Goal: Task Accomplishment & Management: Manage account settings

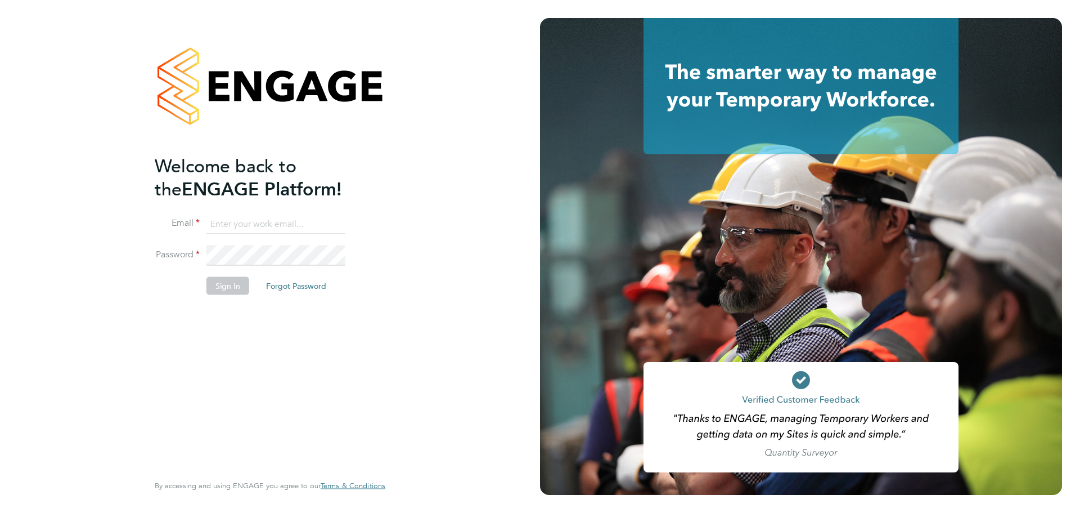
type input "[EMAIL_ADDRESS][DOMAIN_NAME]"
click at [234, 288] on button "Sign In" at bounding box center [227, 286] width 43 height 18
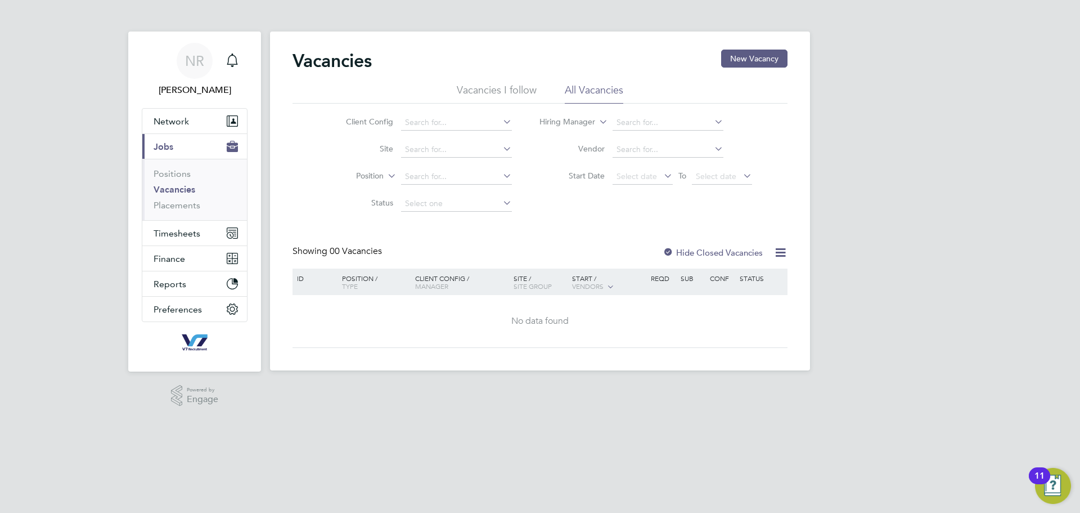
click at [169, 245] on li "Timesheets Timesheets Expenses" at bounding box center [194, 233] width 105 height 25
click at [170, 238] on span "Timesheets" at bounding box center [177, 233] width 47 height 11
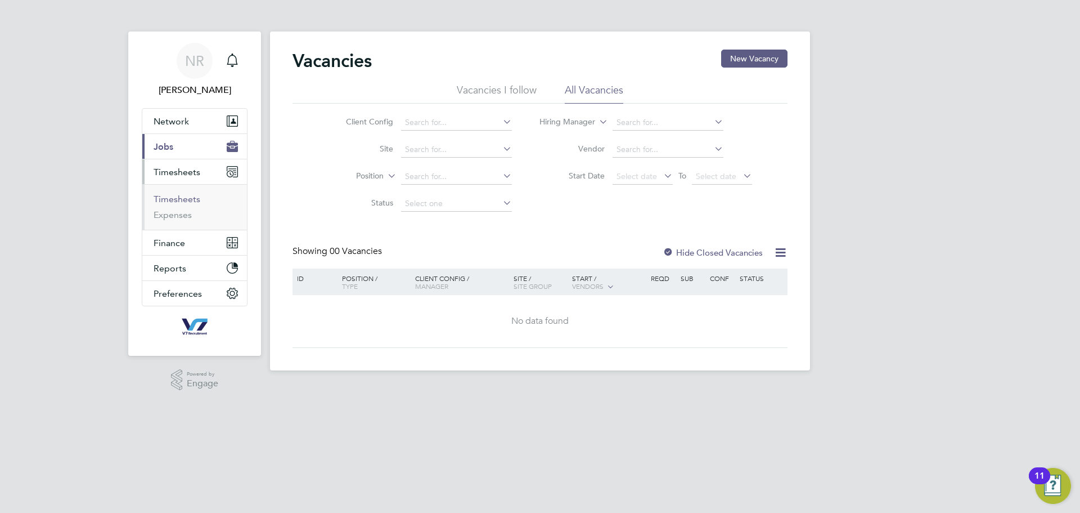
click at [171, 199] on link "Timesheets" at bounding box center [177, 199] width 47 height 11
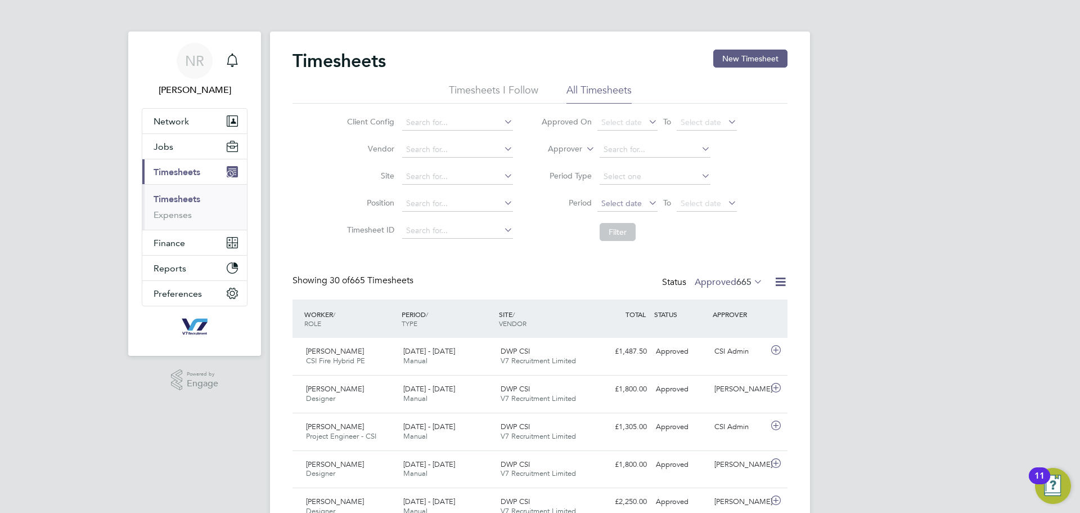
click at [620, 201] on span "Select date" at bounding box center [621, 203] width 41 height 10
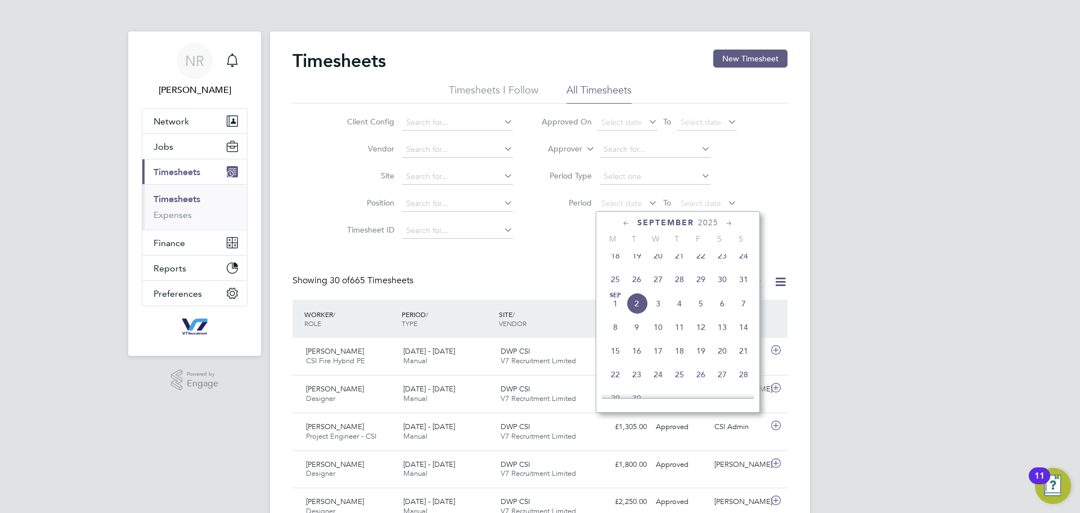
click at [614, 285] on span "25" at bounding box center [615, 278] width 21 height 21
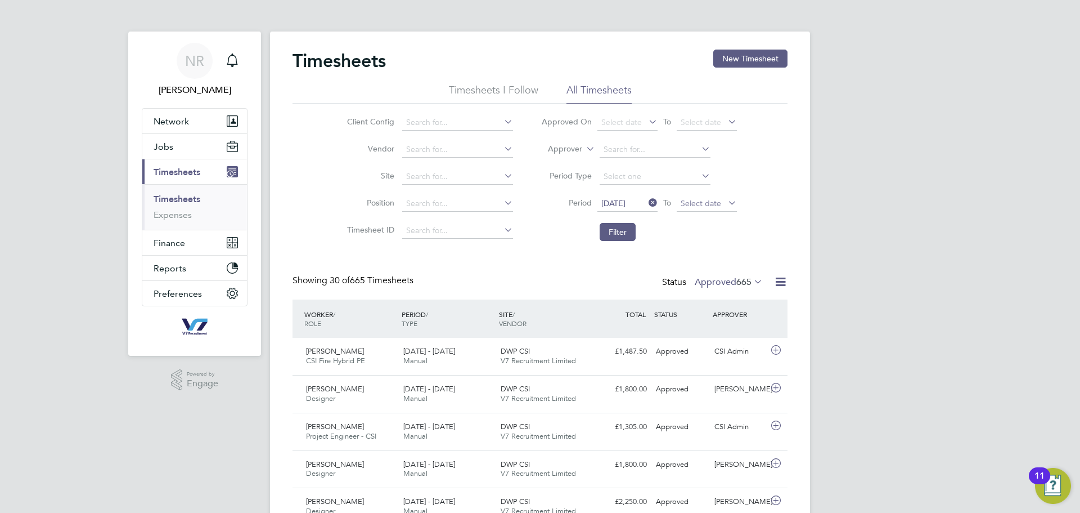
click at [712, 205] on span "Select date" at bounding box center [701, 203] width 41 height 10
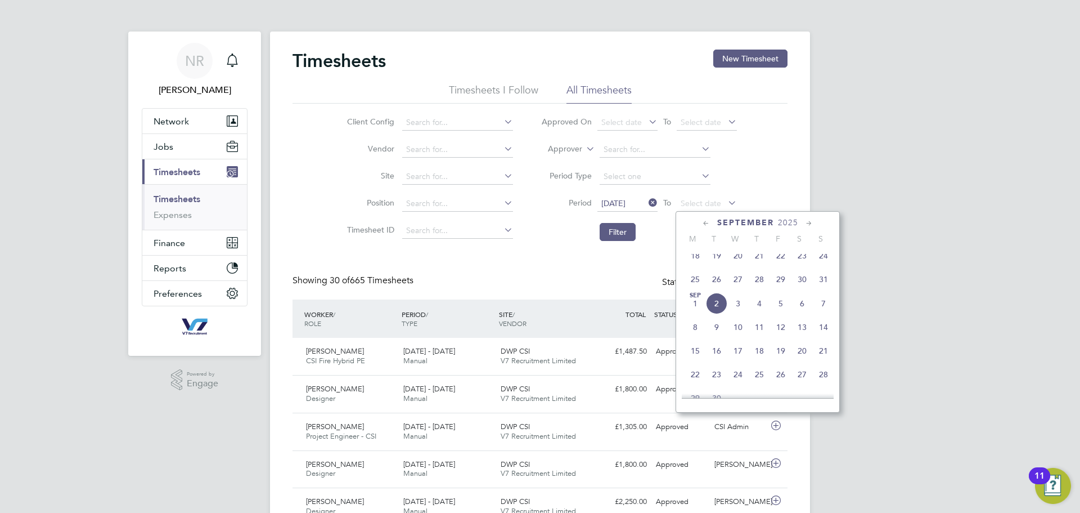
click at [823, 288] on span "31" at bounding box center [823, 278] width 21 height 21
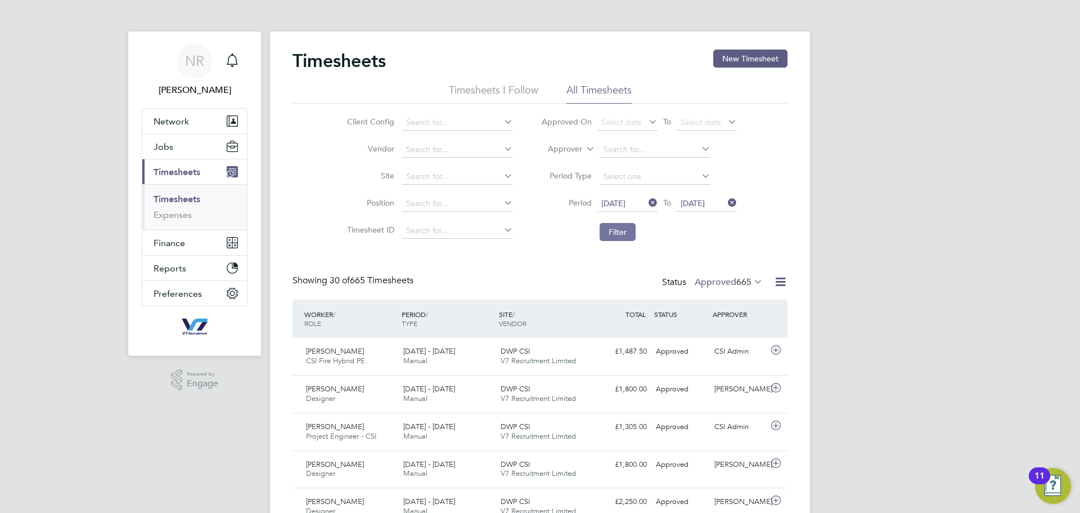
click at [604, 228] on button "Filter" at bounding box center [618, 232] width 36 height 18
click at [721, 287] on label "Approved 4" at bounding box center [734, 281] width 58 height 11
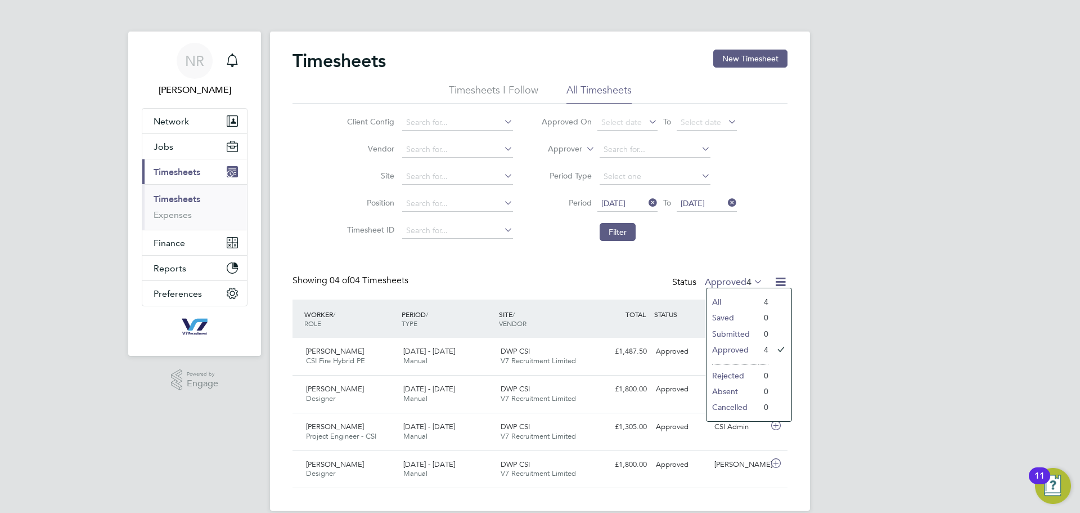
drag, startPoint x: 610, startPoint y: 294, endPoint x: 603, endPoint y: 294, distance: 6.8
click at [609, 294] on div "Showing 04 of 04 Timesheets Status Approved 4" at bounding box center [540, 287] width 495 height 25
click at [776, 352] on icon at bounding box center [776, 349] width 14 height 9
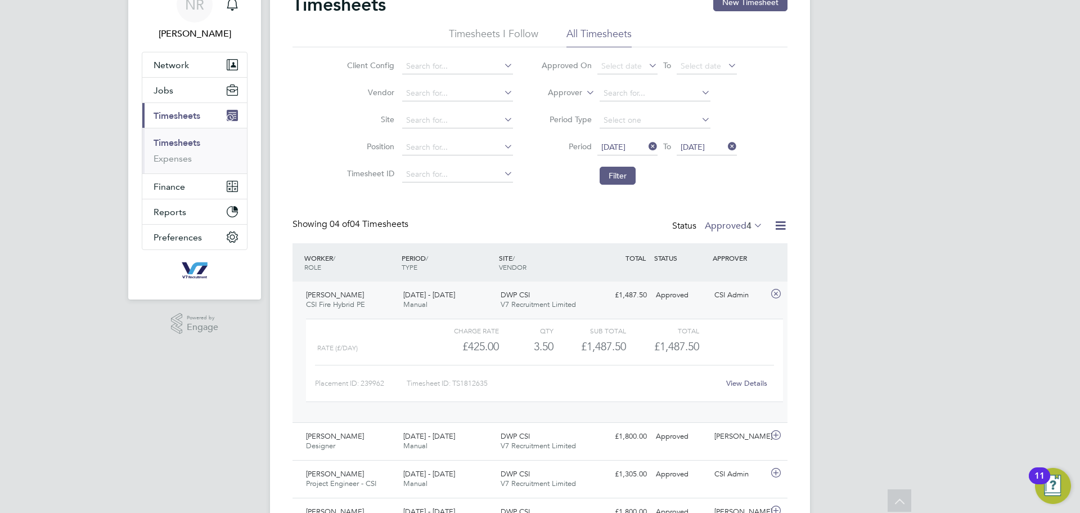
click at [744, 383] on link "View Details" at bounding box center [746, 383] width 41 height 10
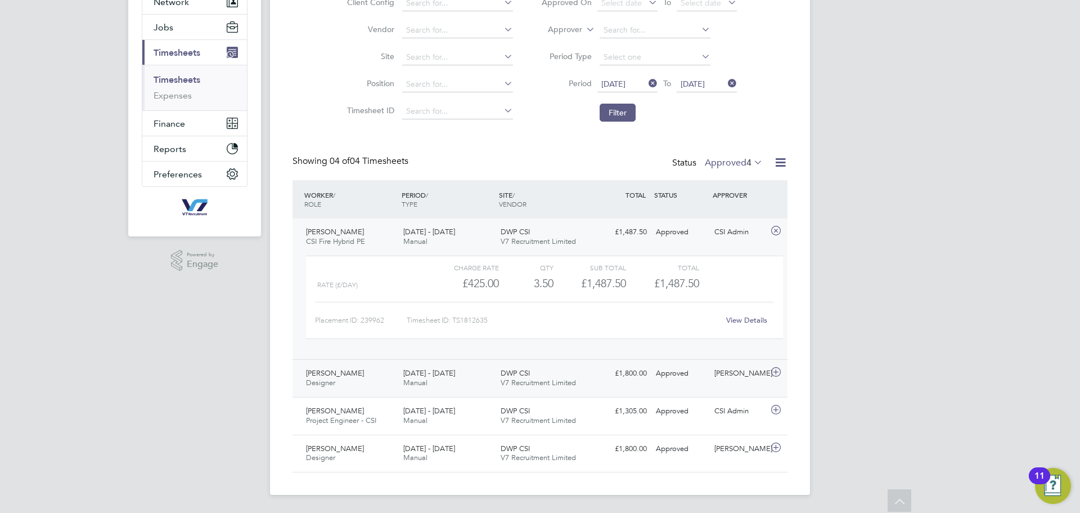
click at [695, 376] on div "Approved" at bounding box center [681, 373] width 59 height 19
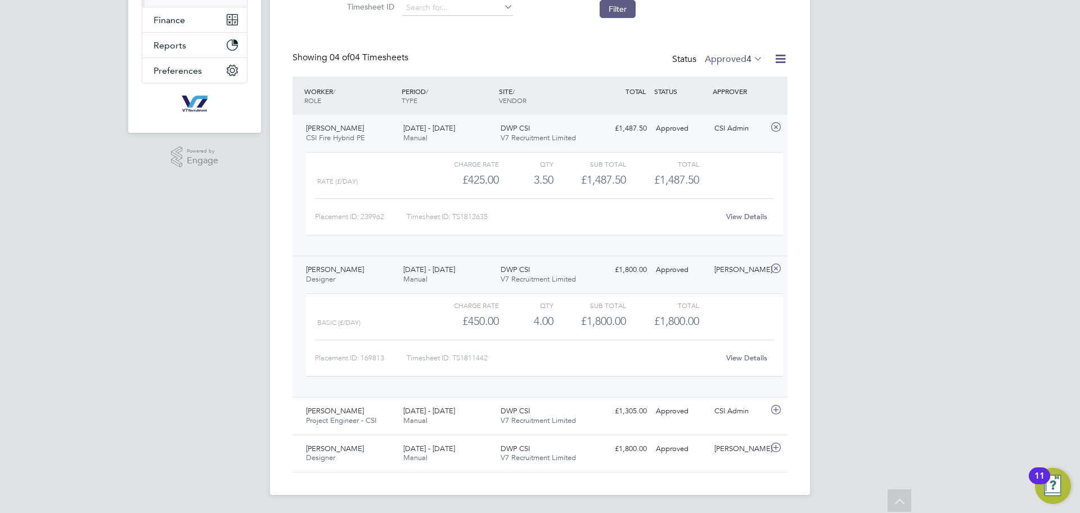
click at [729, 352] on div "View Details" at bounding box center [746, 358] width 55 height 18
click at [737, 357] on link "View Details" at bounding box center [746, 358] width 41 height 10
click at [330, 408] on span "David Gaskell" at bounding box center [335, 411] width 58 height 10
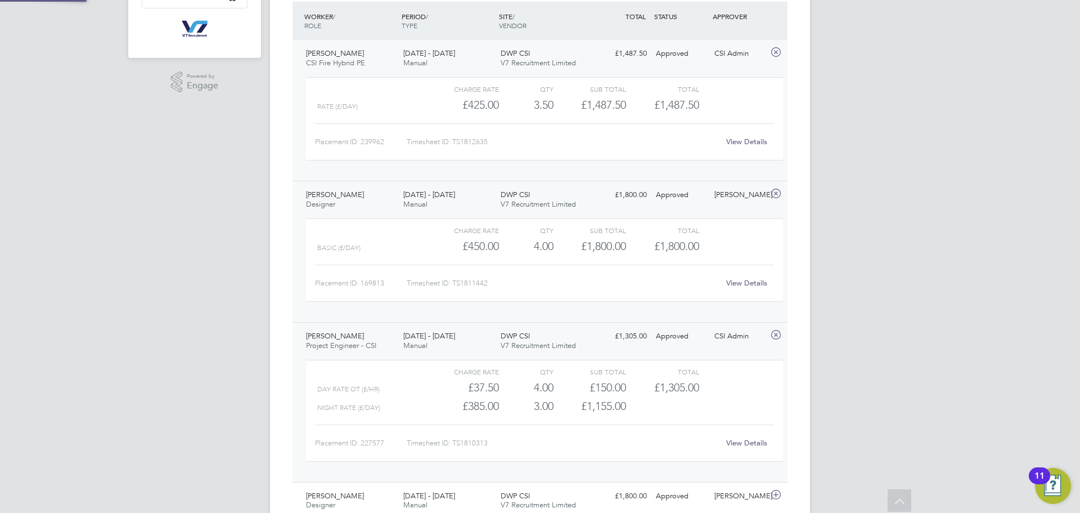
scroll to position [345, 0]
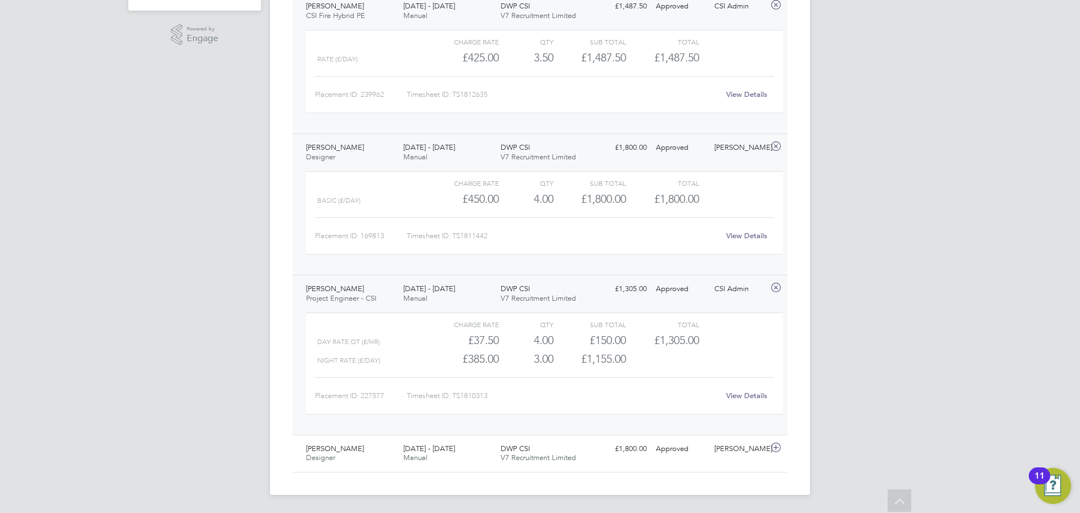
click at [747, 396] on link "View Details" at bounding box center [746, 395] width 41 height 10
click at [333, 452] on span "Richard Gibson" at bounding box center [335, 448] width 58 height 10
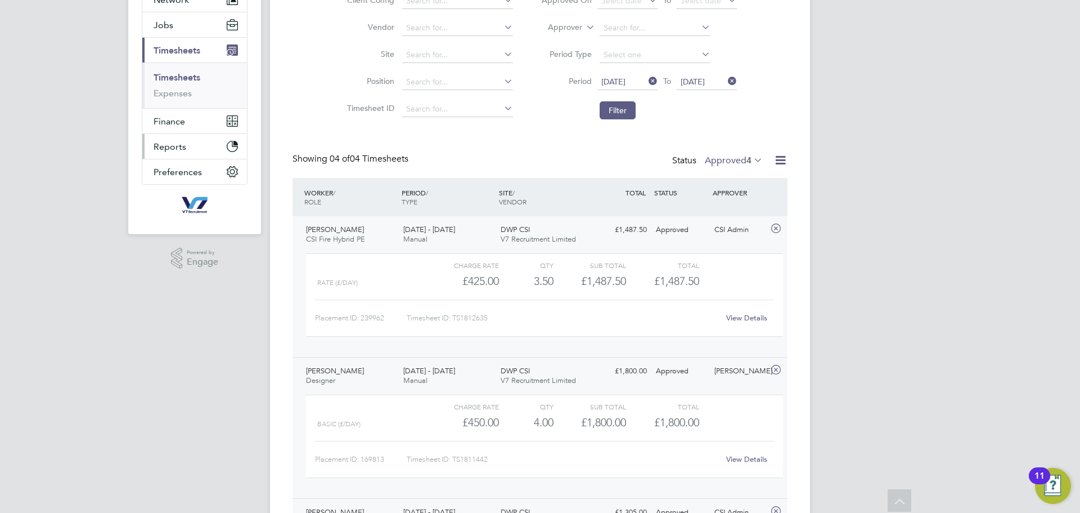
scroll to position [111, 0]
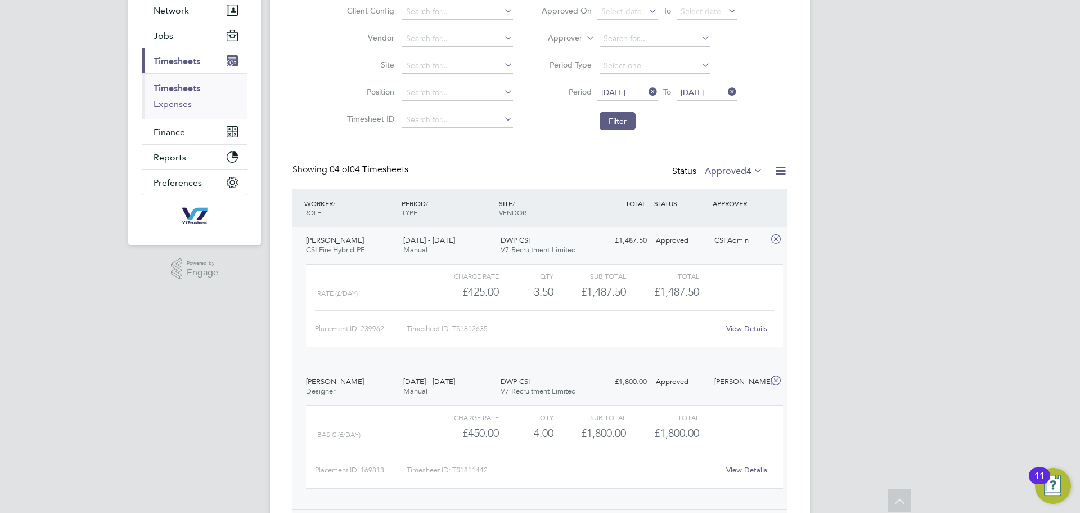
click at [179, 98] on link "Expenses" at bounding box center [173, 103] width 38 height 11
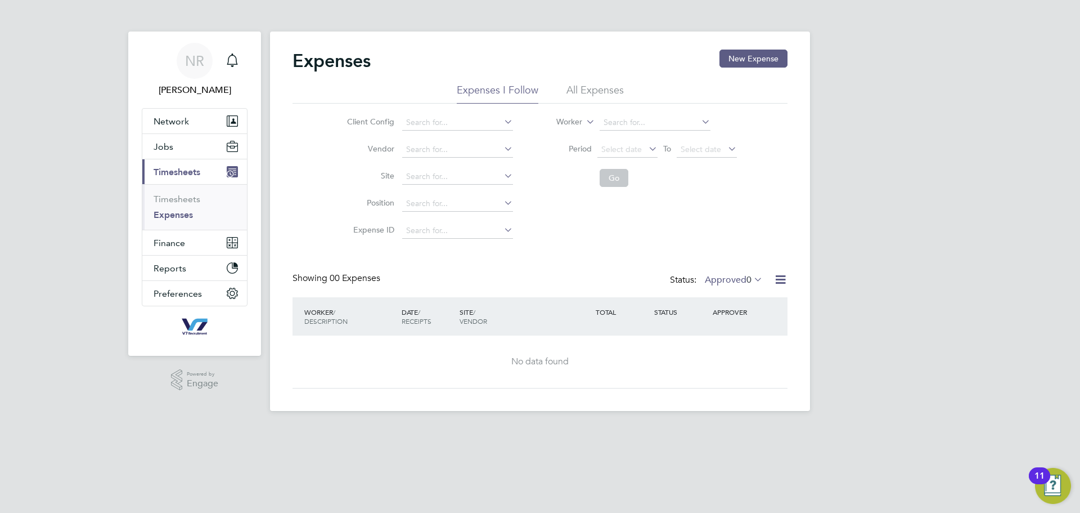
click at [593, 93] on li "All Expenses" at bounding box center [595, 93] width 57 height 20
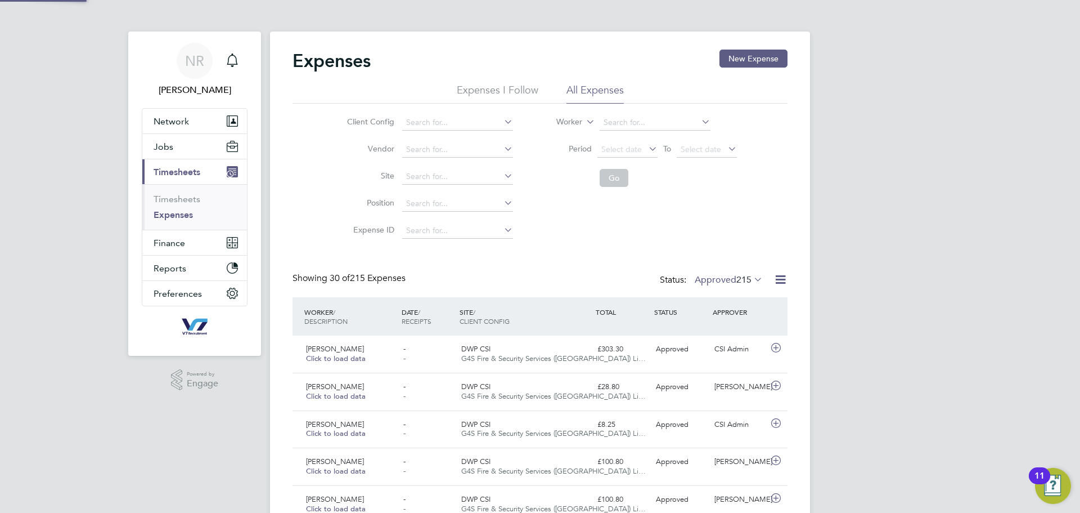
scroll to position [29, 98]
click at [631, 147] on span "Select date" at bounding box center [621, 149] width 41 height 10
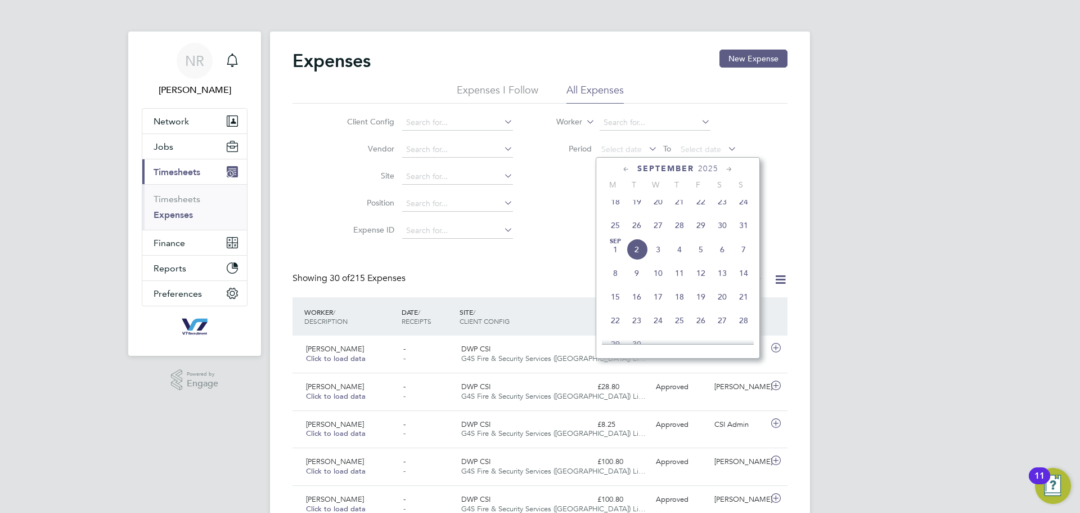
click at [612, 230] on span "25" at bounding box center [615, 224] width 21 height 21
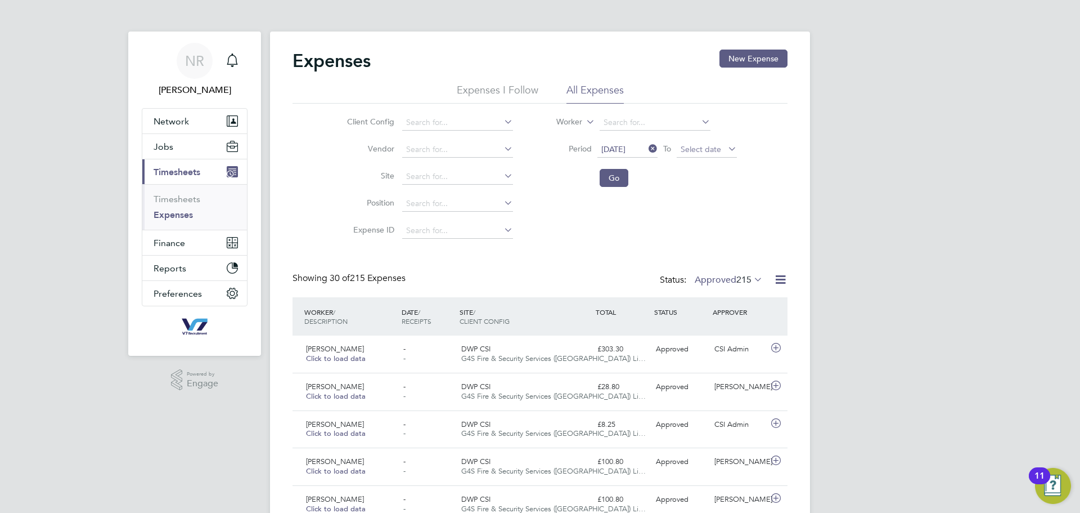
click at [718, 146] on span "Select date" at bounding box center [701, 149] width 41 height 10
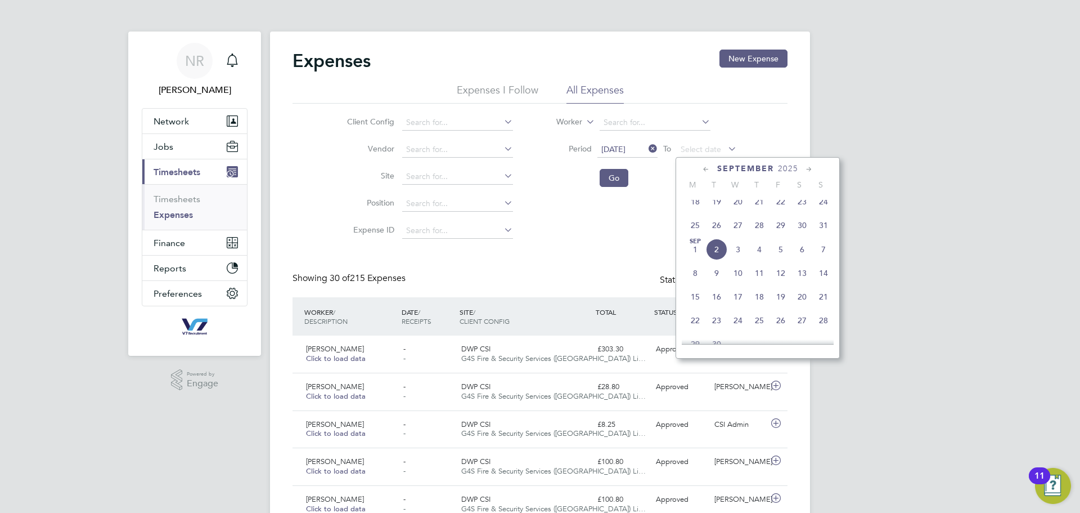
drag, startPoint x: 828, startPoint y: 236, endPoint x: 661, endPoint y: 200, distance: 171.1
click at [828, 236] on span "31" at bounding box center [823, 224] width 21 height 21
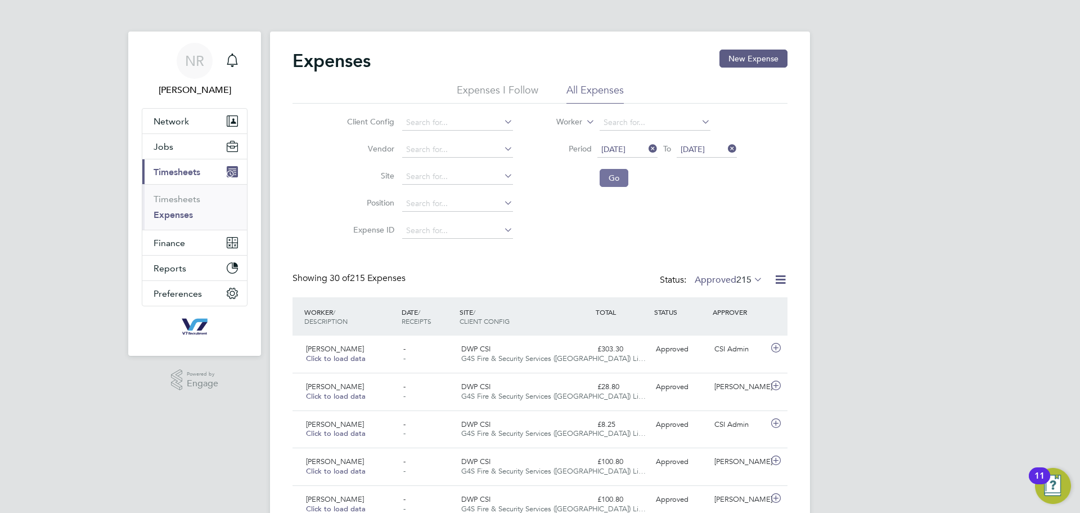
click at [627, 181] on button "Go" at bounding box center [614, 178] width 29 height 18
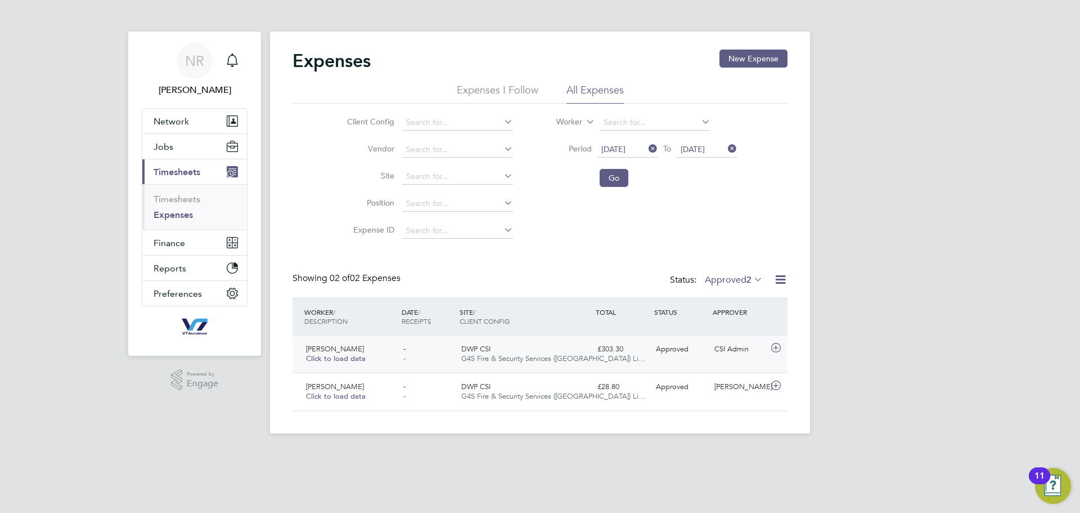
click at [666, 360] on div "Joshua Williams Click to load data - - DWP CSI G4S Fire & Security Services (UK…" at bounding box center [540, 353] width 495 height 37
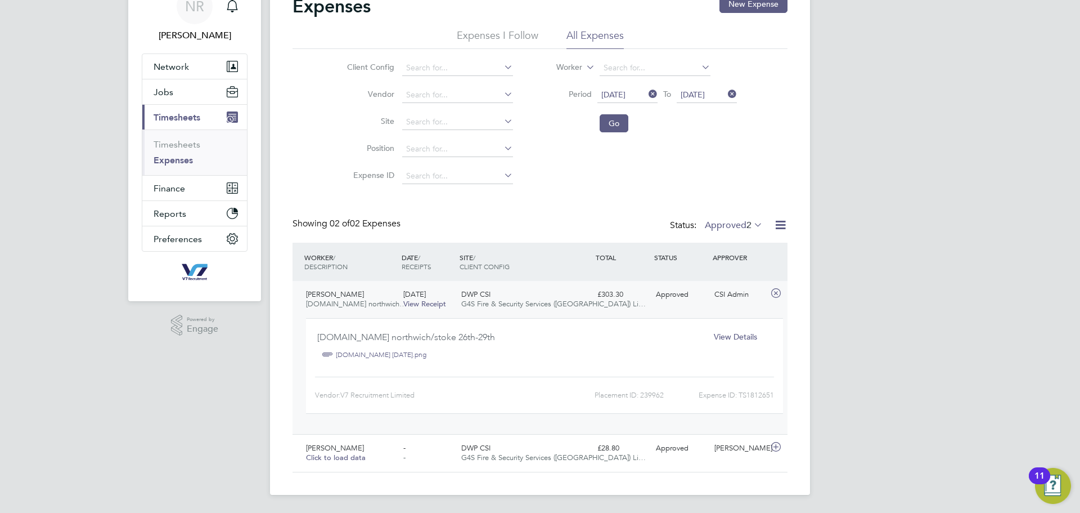
click at [734, 332] on span "View Details" at bounding box center [735, 336] width 43 height 10
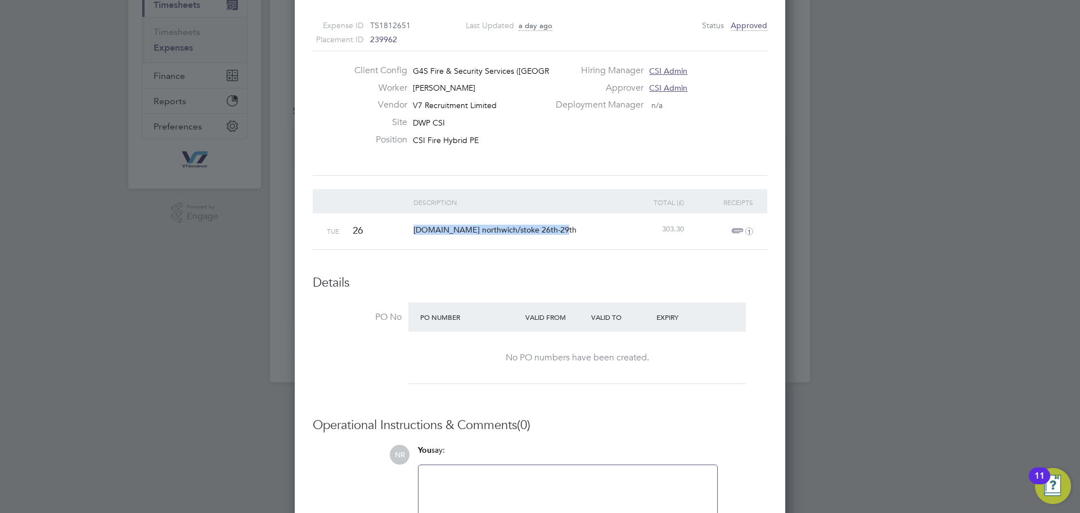
drag, startPoint x: 411, startPoint y: 229, endPoint x: 555, endPoint y: 228, distance: 144.6
click at [555, 228] on div "booking.com northwich/stoke 26th-29th" at bounding box center [515, 229] width 208 height 33
copy span "booking.com northwich/stoke 26th-29th"
click at [729, 231] on span "1" at bounding box center [741, 231] width 25 height 14
click at [616, 284] on link "booking.com 25.08.25.png" at bounding box center [611, 284] width 109 height 17
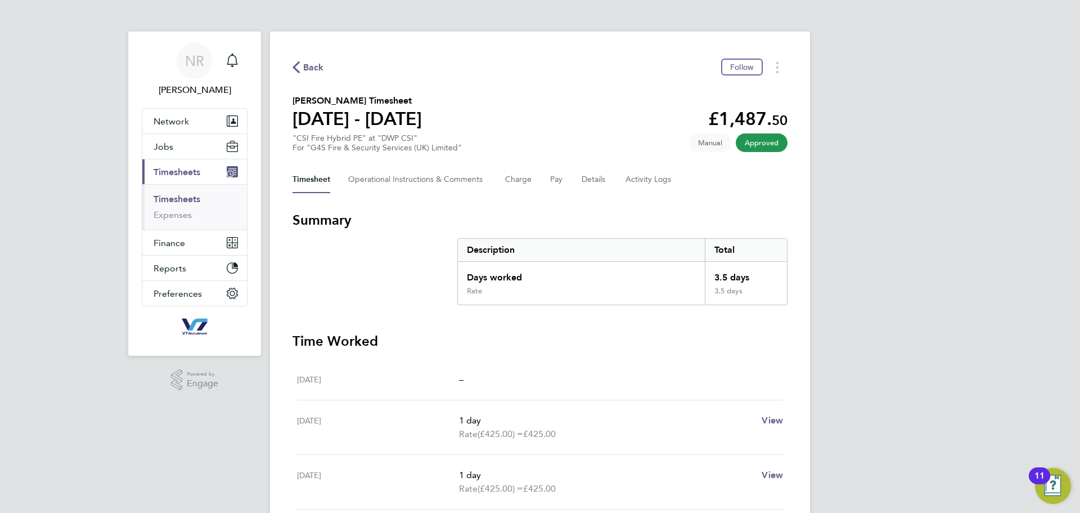
click at [302, 67] on span "Back" at bounding box center [309, 66] width 32 height 11
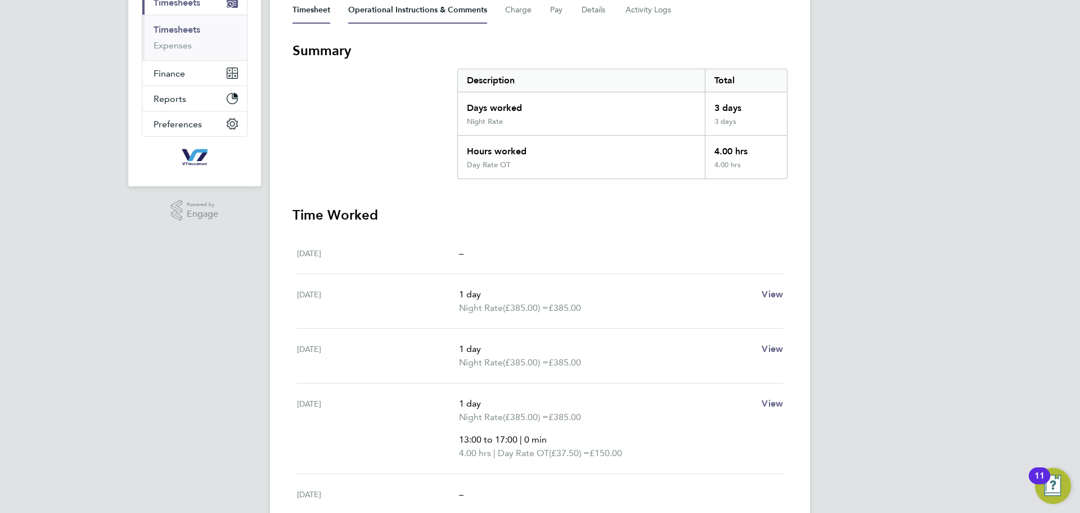
scroll to position [169, 0]
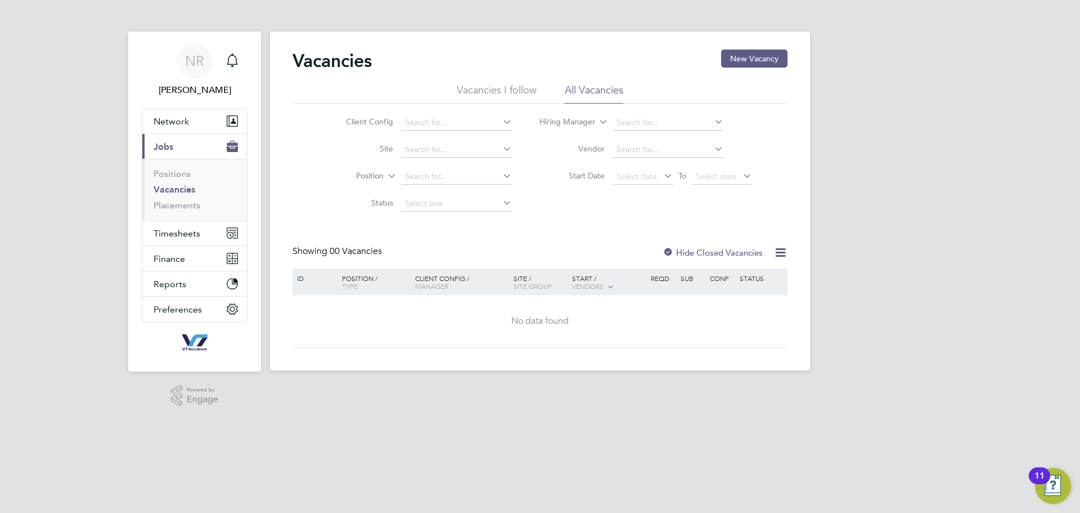
click at [629, 186] on li "Start Date Select date To Select date" at bounding box center [646, 176] width 240 height 27
click at [629, 184] on span "Select date" at bounding box center [643, 176] width 60 height 15
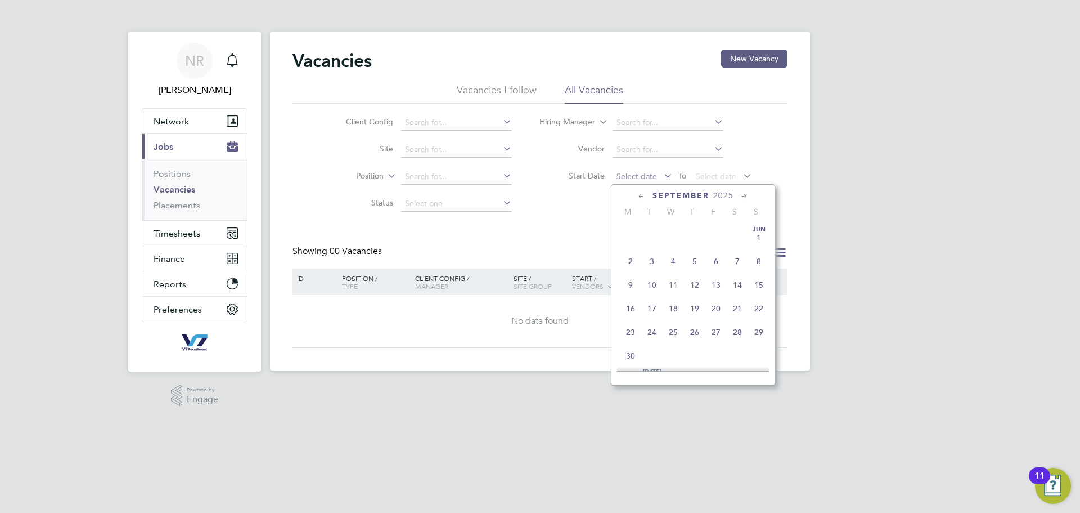
scroll to position [341, 0]
click at [466, 221] on div "Vacancies New Vacancy Vacancies I follow All Vacancies Client Config Site Posit…" at bounding box center [540, 199] width 495 height 298
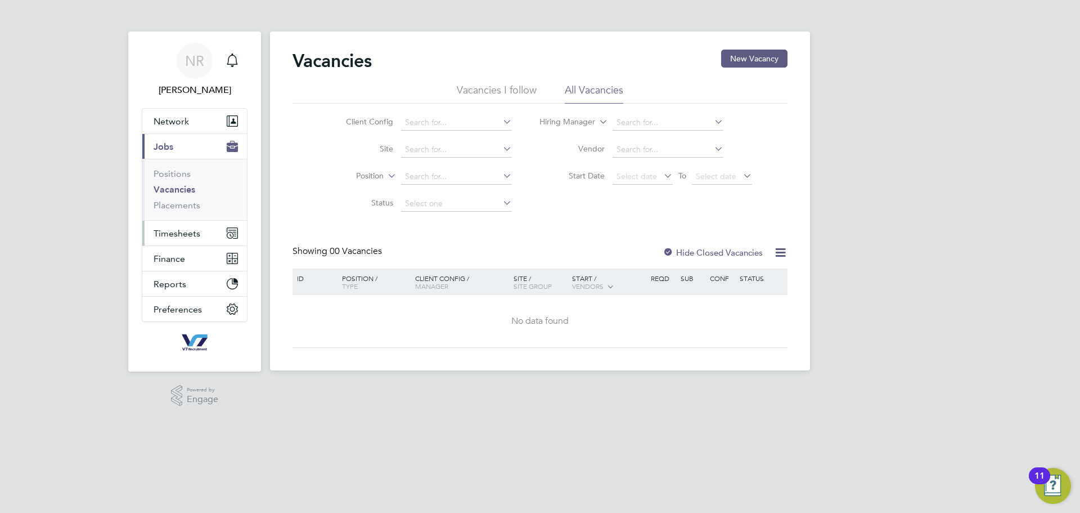
click at [185, 231] on span "Timesheets" at bounding box center [177, 233] width 47 height 11
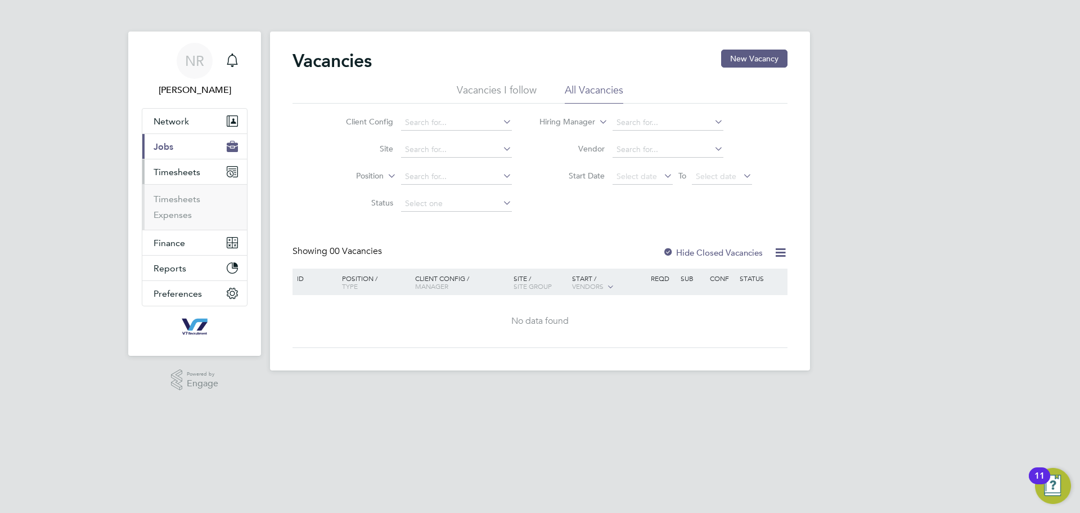
click at [178, 145] on button "Current page: Jobs" at bounding box center [194, 146] width 105 height 25
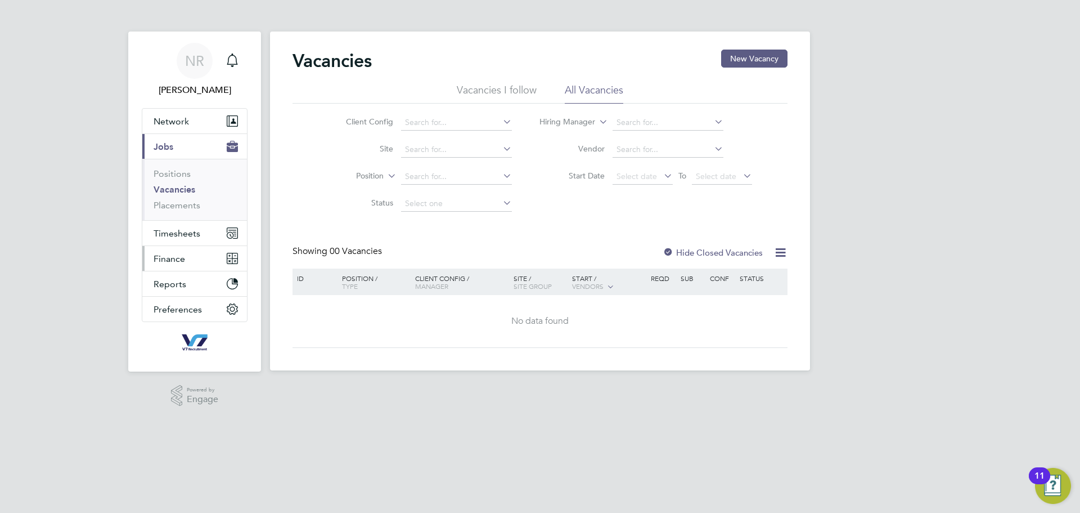
click at [171, 262] on span "Finance" at bounding box center [170, 258] width 32 height 11
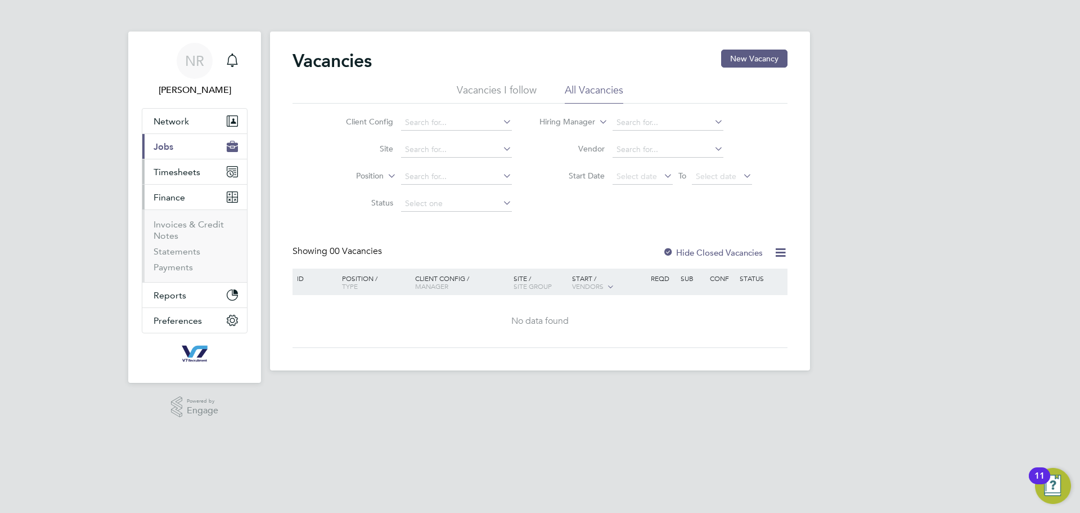
click at [178, 169] on span "Timesheets" at bounding box center [177, 172] width 47 height 11
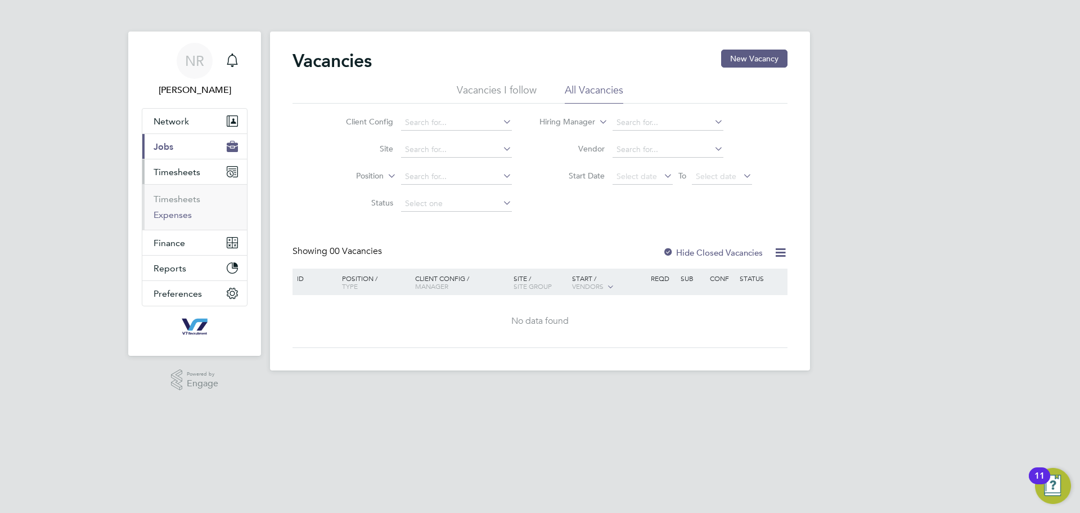
click at [176, 217] on link "Expenses" at bounding box center [173, 214] width 38 height 11
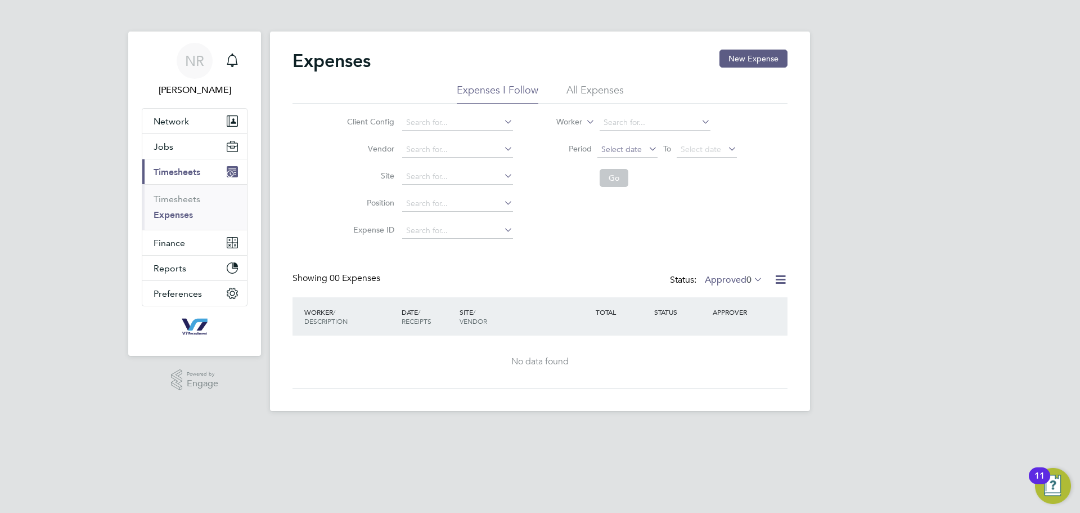
click at [609, 149] on span "Select date" at bounding box center [621, 149] width 41 height 10
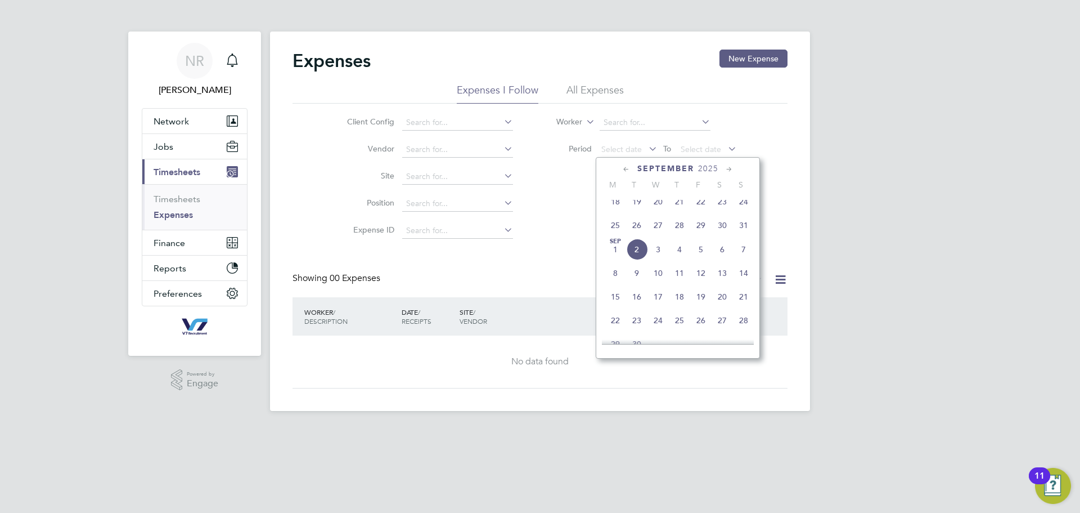
click at [612, 230] on span "25" at bounding box center [615, 224] width 21 height 21
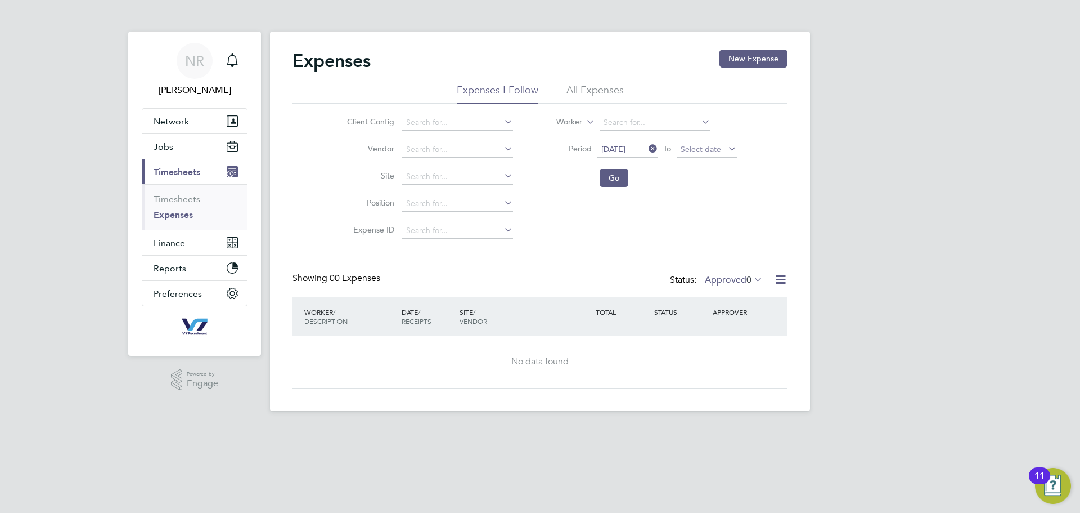
click at [688, 151] on span "Select date" at bounding box center [701, 149] width 41 height 10
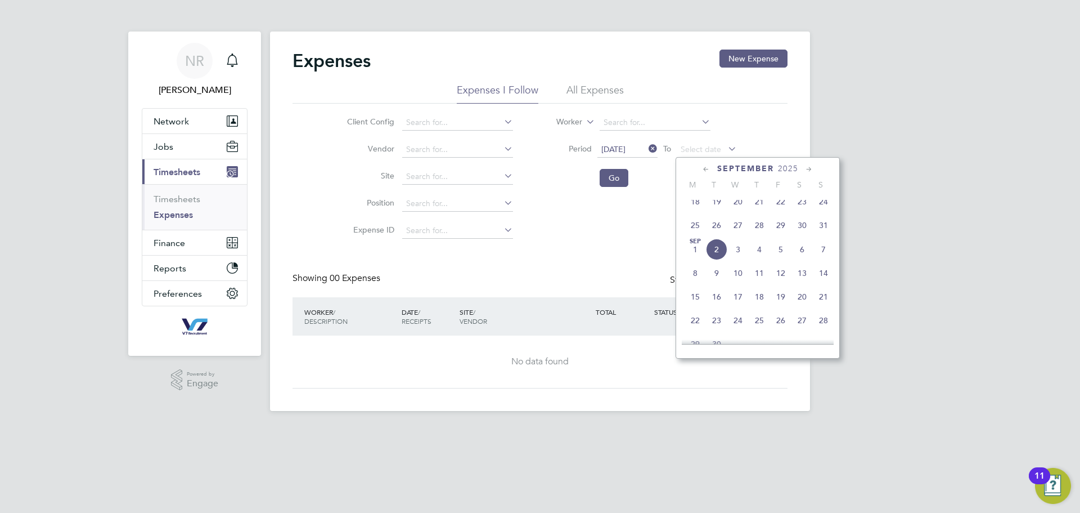
click at [826, 232] on span "31" at bounding box center [823, 224] width 21 height 21
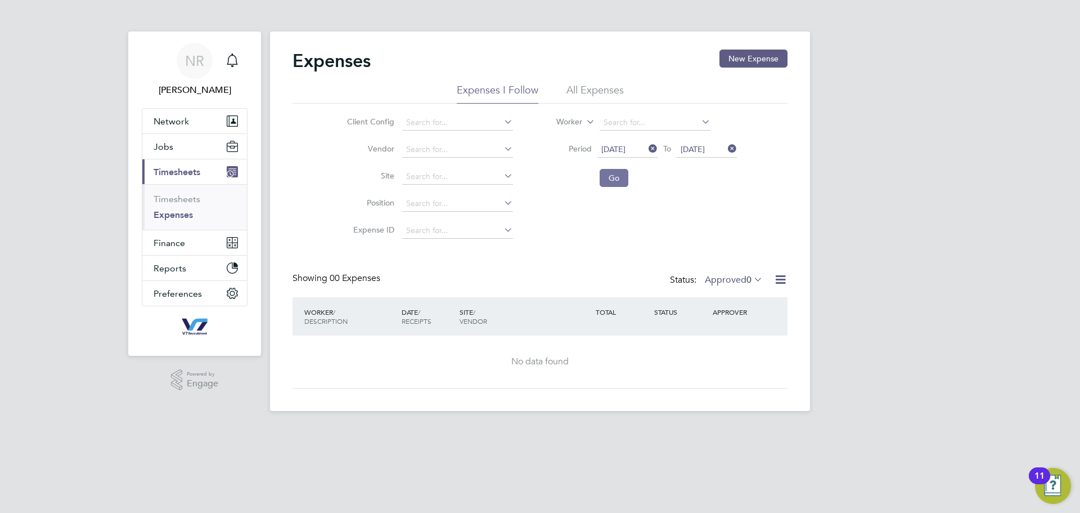
click at [610, 175] on button "Go" at bounding box center [614, 178] width 29 height 18
click at [733, 283] on label "Approved 0" at bounding box center [734, 279] width 58 height 11
click at [665, 218] on div "Client Config Vendor Site Position Expense ID Worker Period [DATE] To [DATE] Go" at bounding box center [540, 174] width 495 height 141
click at [587, 89] on li "All Expenses" at bounding box center [595, 93] width 57 height 20
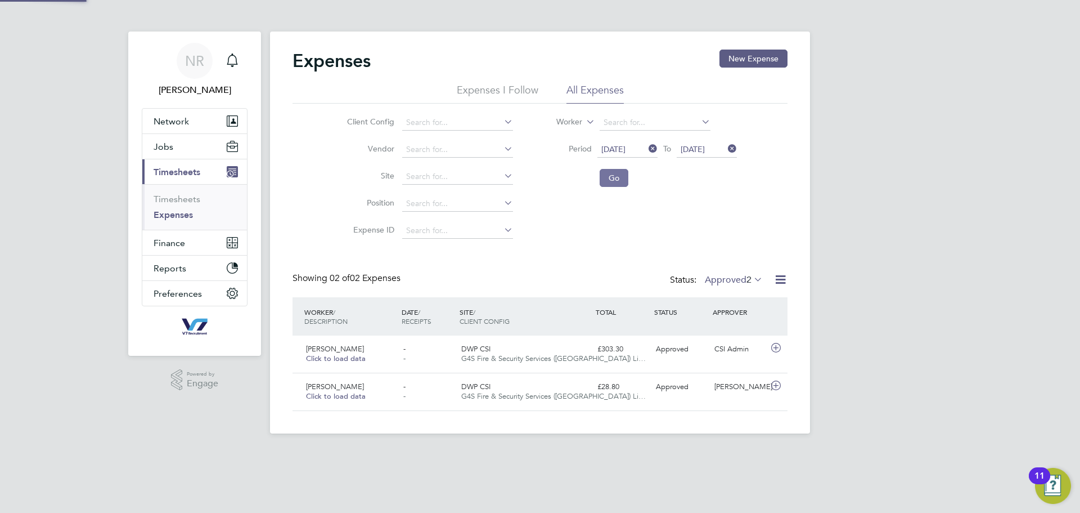
scroll to position [29, 137]
click at [585, 397] on div "DWP CSI G4S Fire & Security Services ([GEOGRAPHIC_DATA]) Li…" at bounding box center [525, 392] width 136 height 28
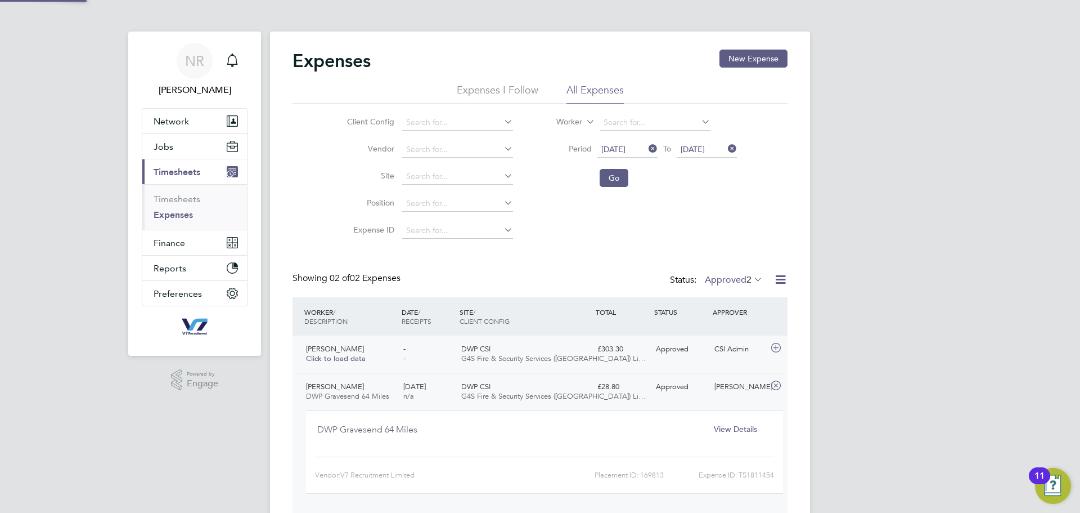
scroll to position [19, 203]
click at [733, 424] on span "View Details" at bounding box center [735, 429] width 43 height 10
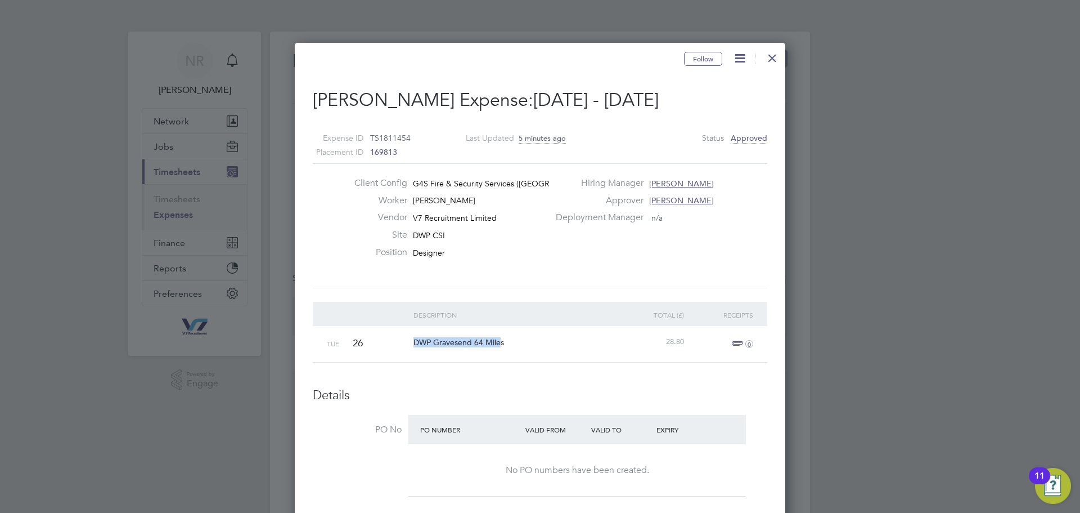
drag, startPoint x: 413, startPoint y: 343, endPoint x: 500, endPoint y: 345, distance: 86.7
click at [500, 345] on span "DWP Gravesend 64 Miles" at bounding box center [459, 342] width 91 height 10
click at [494, 343] on span "DWP Gravesend 64 Miles" at bounding box center [459, 342] width 91 height 10
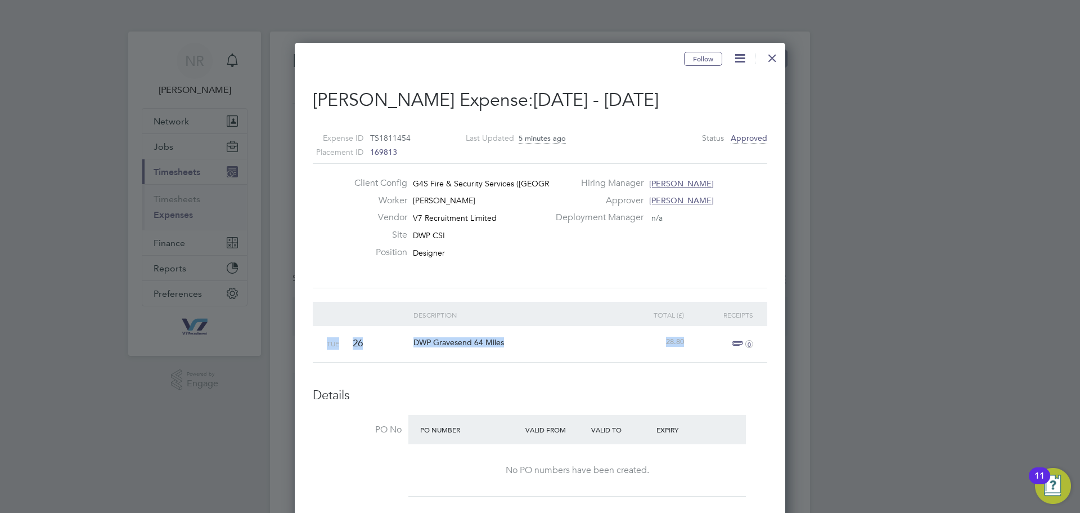
click at [494, 343] on span "DWP Gravesend 64 Miles" at bounding box center [459, 342] width 91 height 10
click at [477, 337] on span "DWP Gravesend 64 Miles" at bounding box center [459, 342] width 91 height 10
drag, startPoint x: 504, startPoint y: 342, endPoint x: 410, endPoint y: 343, distance: 94.0
click at [411, 343] on div "DWP Gravesend 64 Miles" at bounding box center [515, 342] width 208 height 33
copy span "DWP Gravesend 64 Miles"
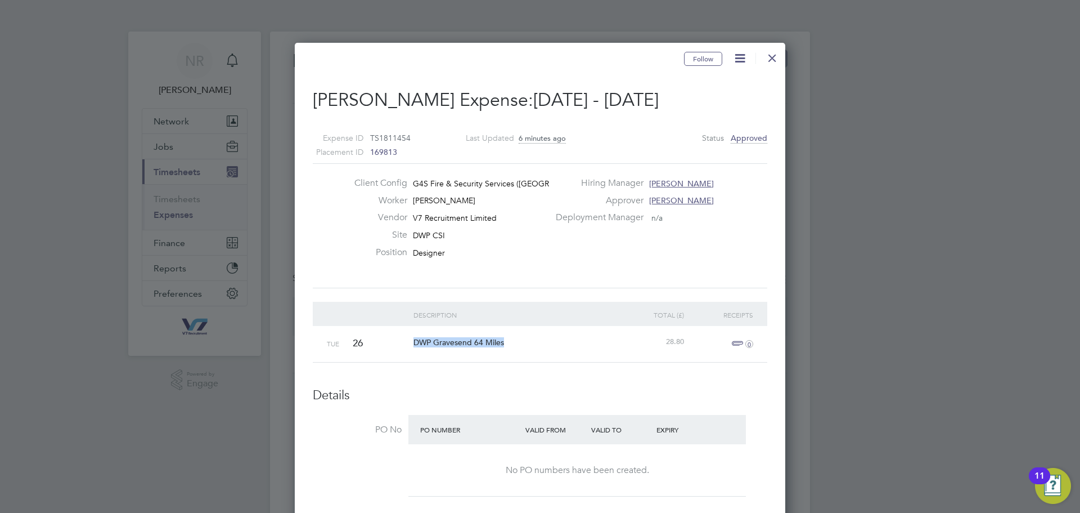
drag, startPoint x: 776, startPoint y: 59, endPoint x: 774, endPoint y: 74, distance: 14.7
click at [776, 59] on div at bounding box center [772, 55] width 20 height 20
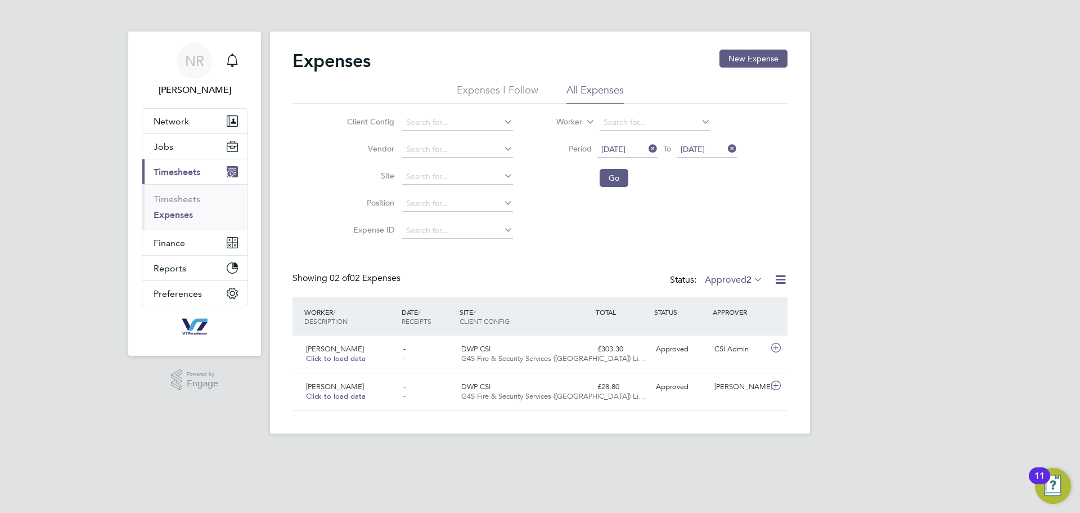
scroll to position [29, 137]
click at [161, 247] on span "Finance" at bounding box center [170, 242] width 32 height 11
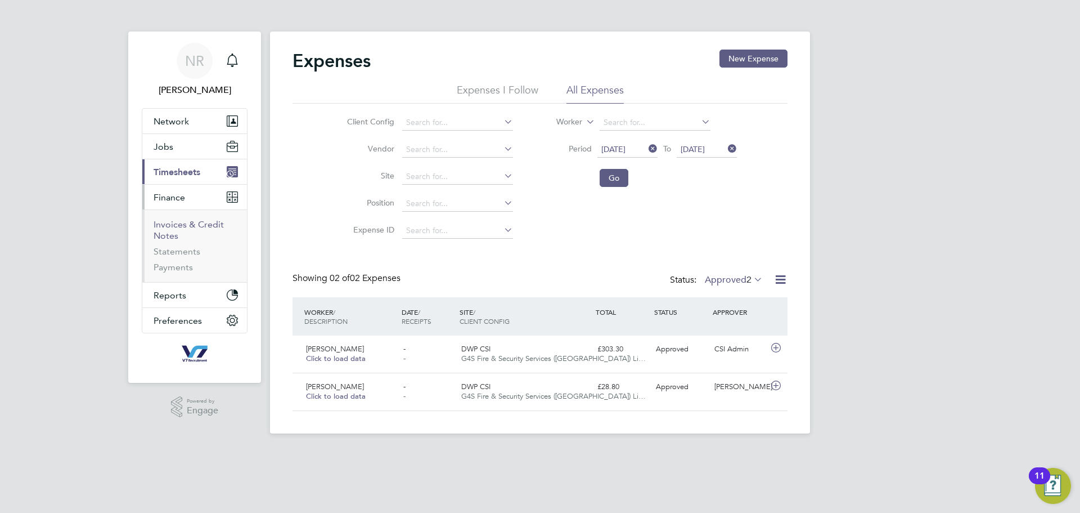
click at [174, 226] on link "Invoices & Credit Notes" at bounding box center [189, 230] width 70 height 22
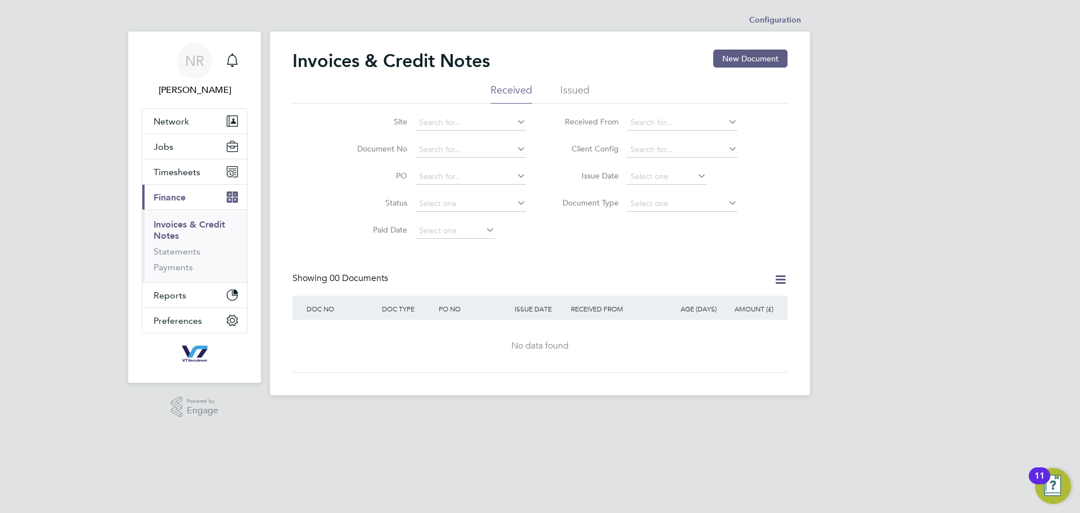
click at [576, 86] on li "Issued" at bounding box center [574, 93] width 29 height 20
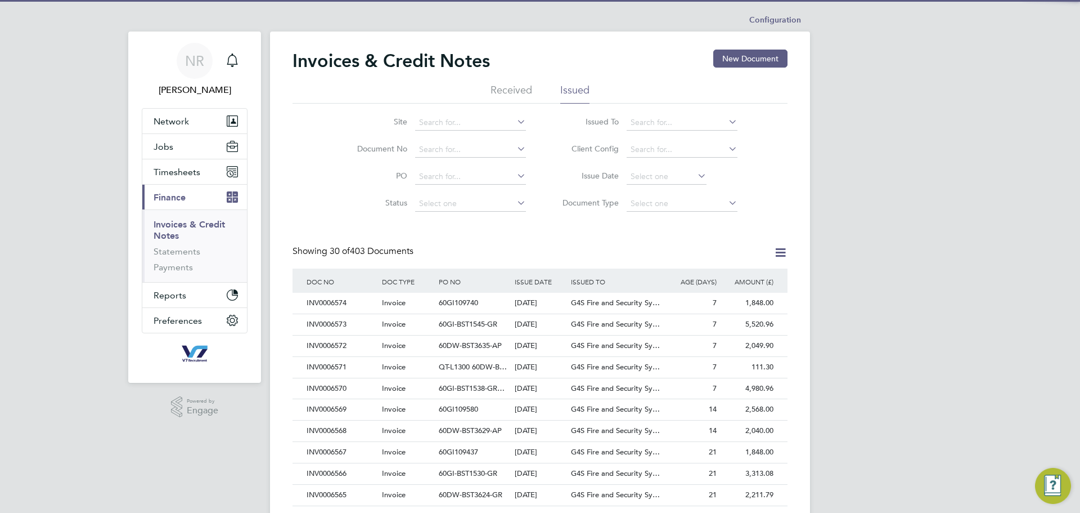
scroll to position [21, 77]
